Goal: Complete application form

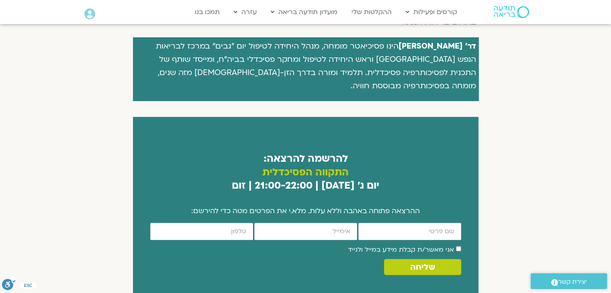
scroll to position [442, 0]
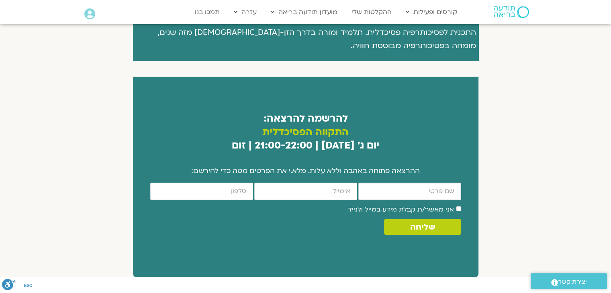
click at [414, 184] on input "firstname" at bounding box center [409, 191] width 103 height 17
type input "[PERSON_NAME]"
click at [343, 183] on input "email" at bounding box center [305, 191] width 103 height 17
type input "[EMAIL_ADDRESS][DOMAIN_NAME]"
click at [235, 183] on input "cellphone" at bounding box center [201, 191] width 103 height 17
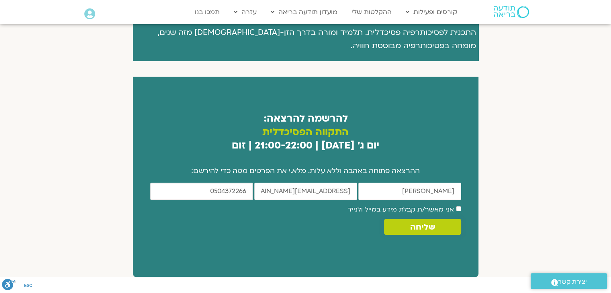
type input "0504372266"
click at [421, 223] on span "שליחה" at bounding box center [422, 227] width 25 height 9
click at [418, 223] on span "שליחה" at bounding box center [422, 227] width 25 height 9
